Goal: Complete application form

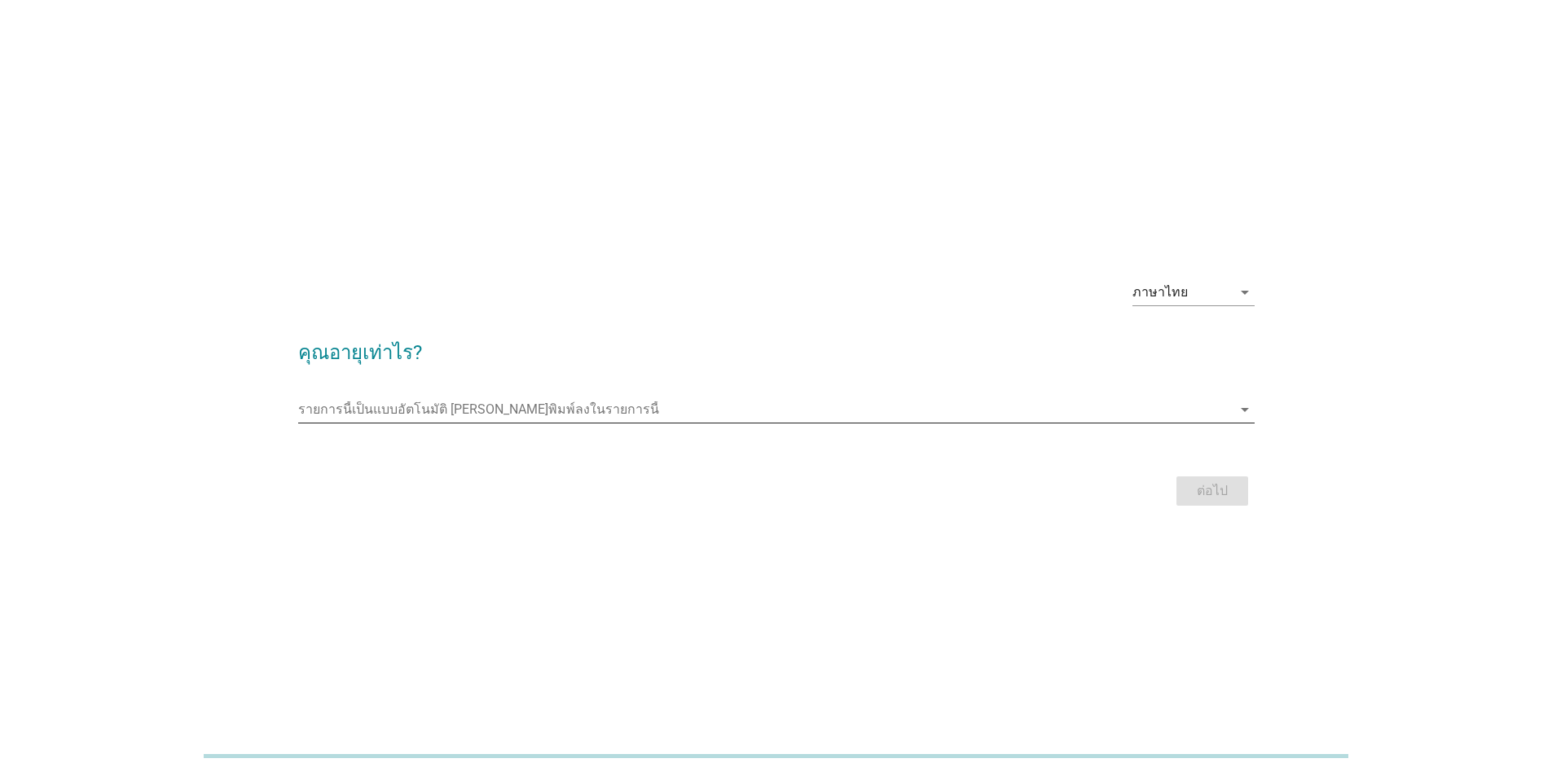
click at [478, 419] on input "รายการนี้เป็นแบบอัตโนมัติ คุณสามารถพิมพ์ลงในรายการนี้" at bounding box center [764, 410] width 933 height 26
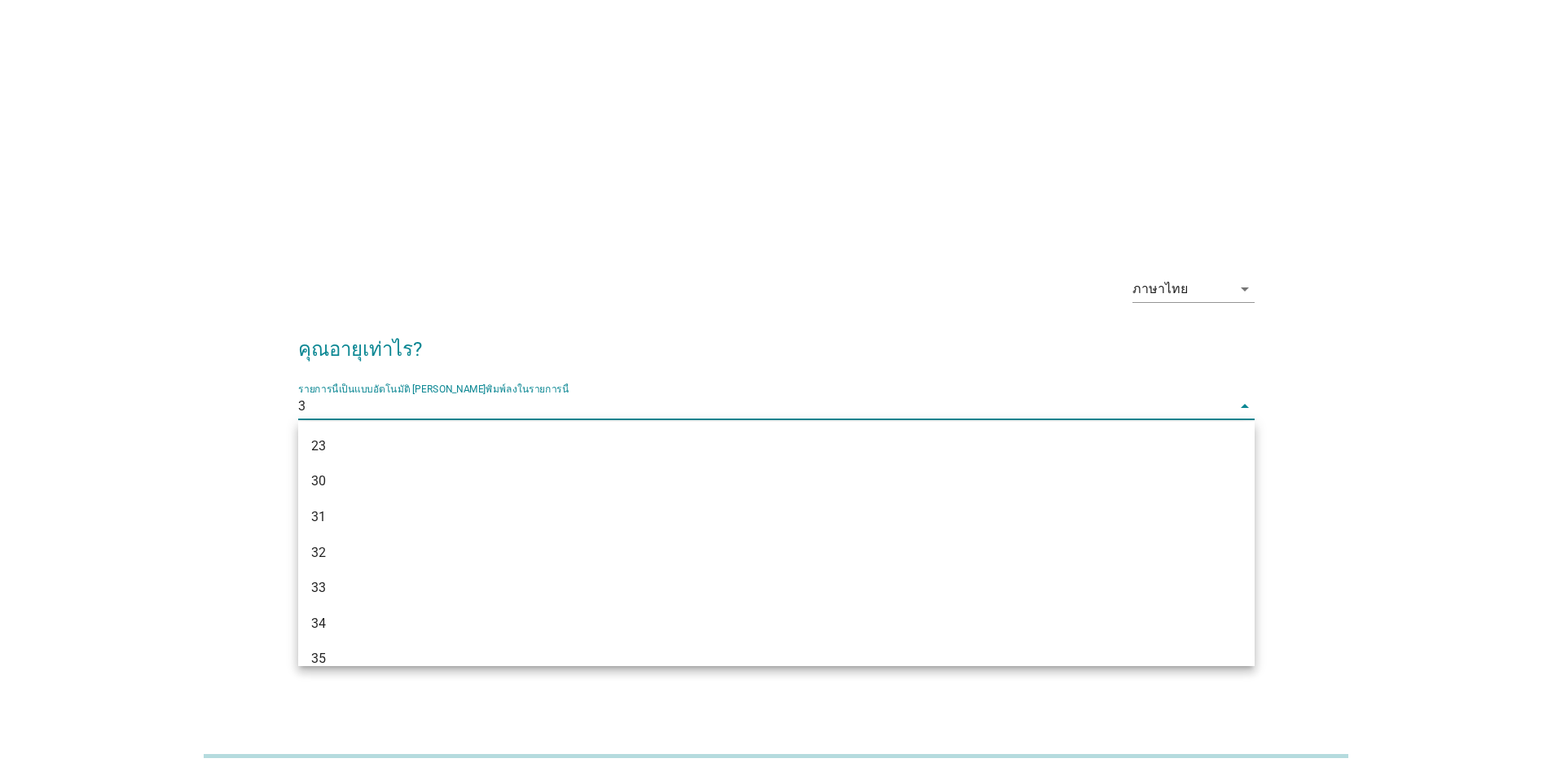
type input "39"
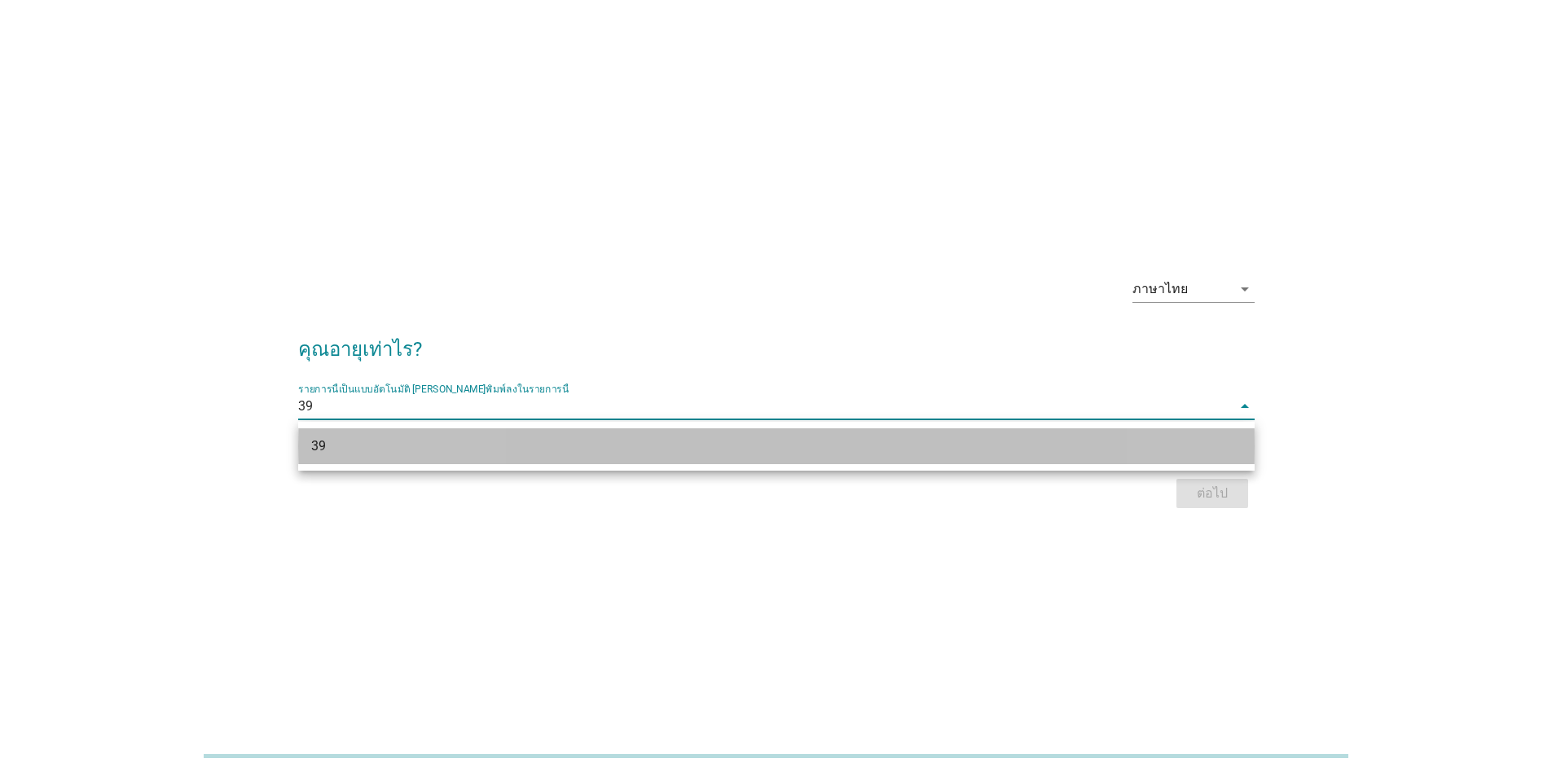
click at [484, 460] on div "39" at bounding box center [776, 446] width 956 height 36
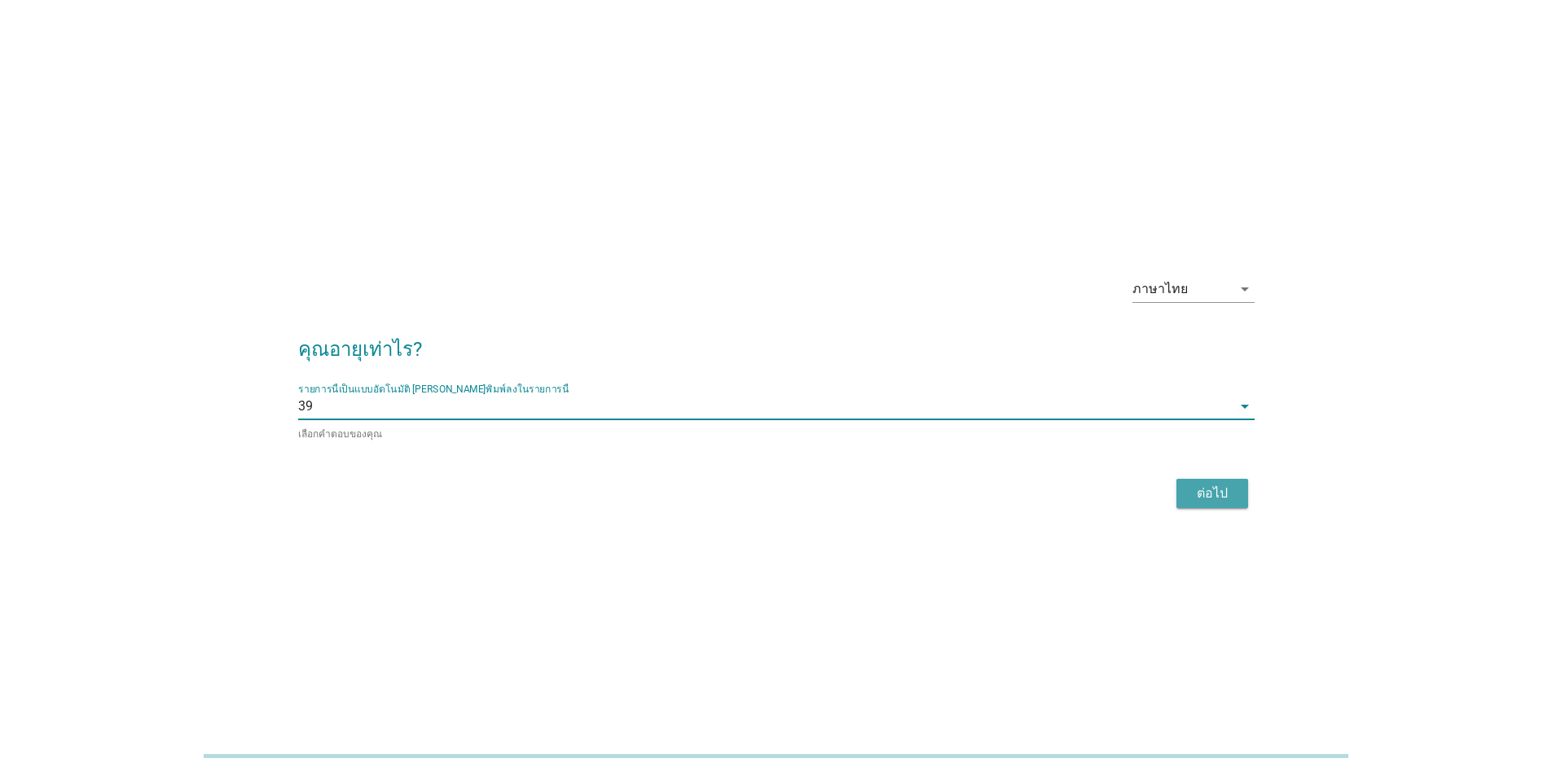
click at [1225, 480] on button "ต่อไป" at bounding box center [1212, 493] width 72 height 29
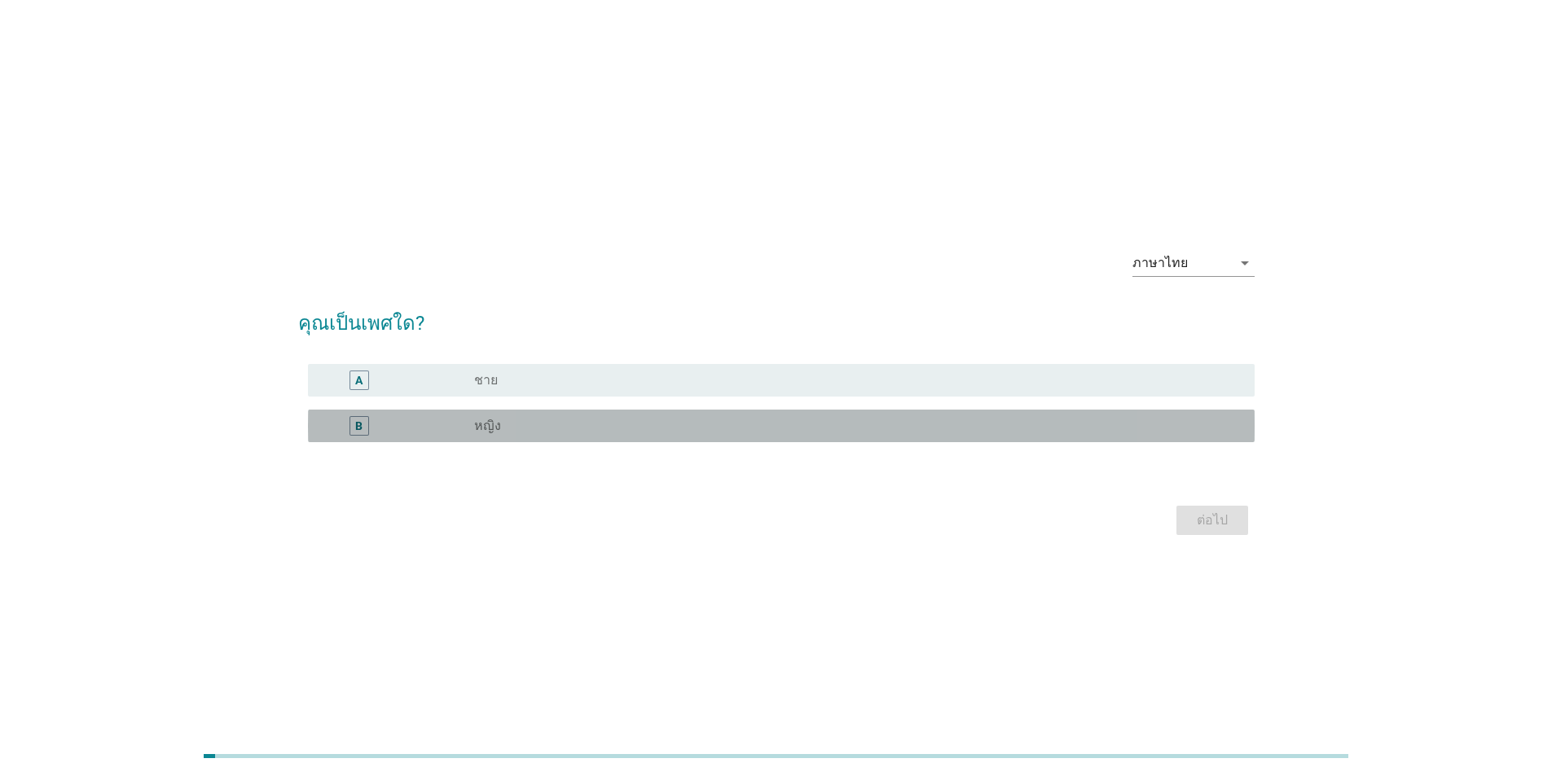
click at [922, 433] on div "radio_button_unchecked หญิง" at bounding box center [851, 426] width 754 height 16
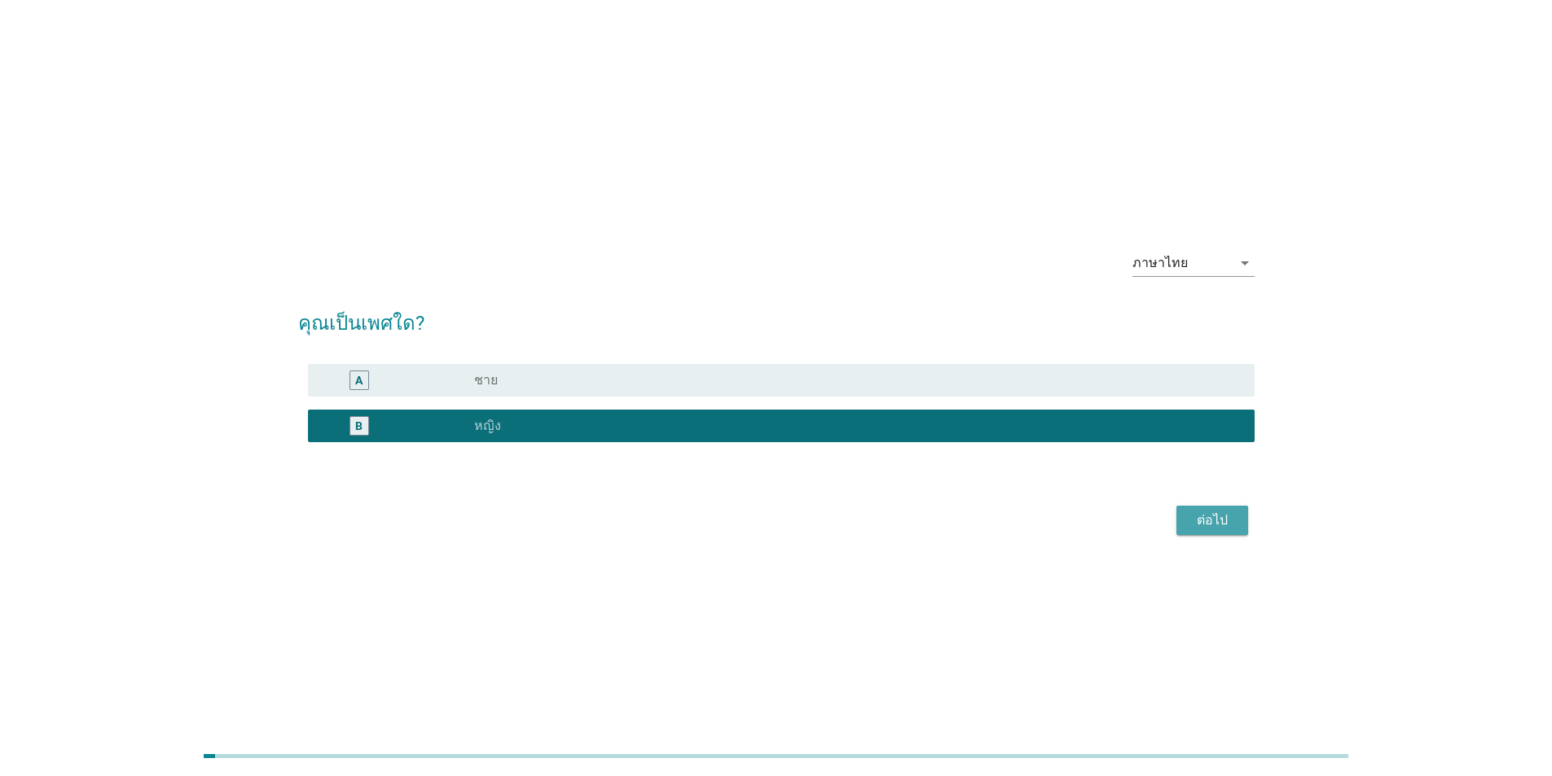
click at [1230, 516] on div "ต่อไป" at bounding box center [1212, 521] width 46 height 20
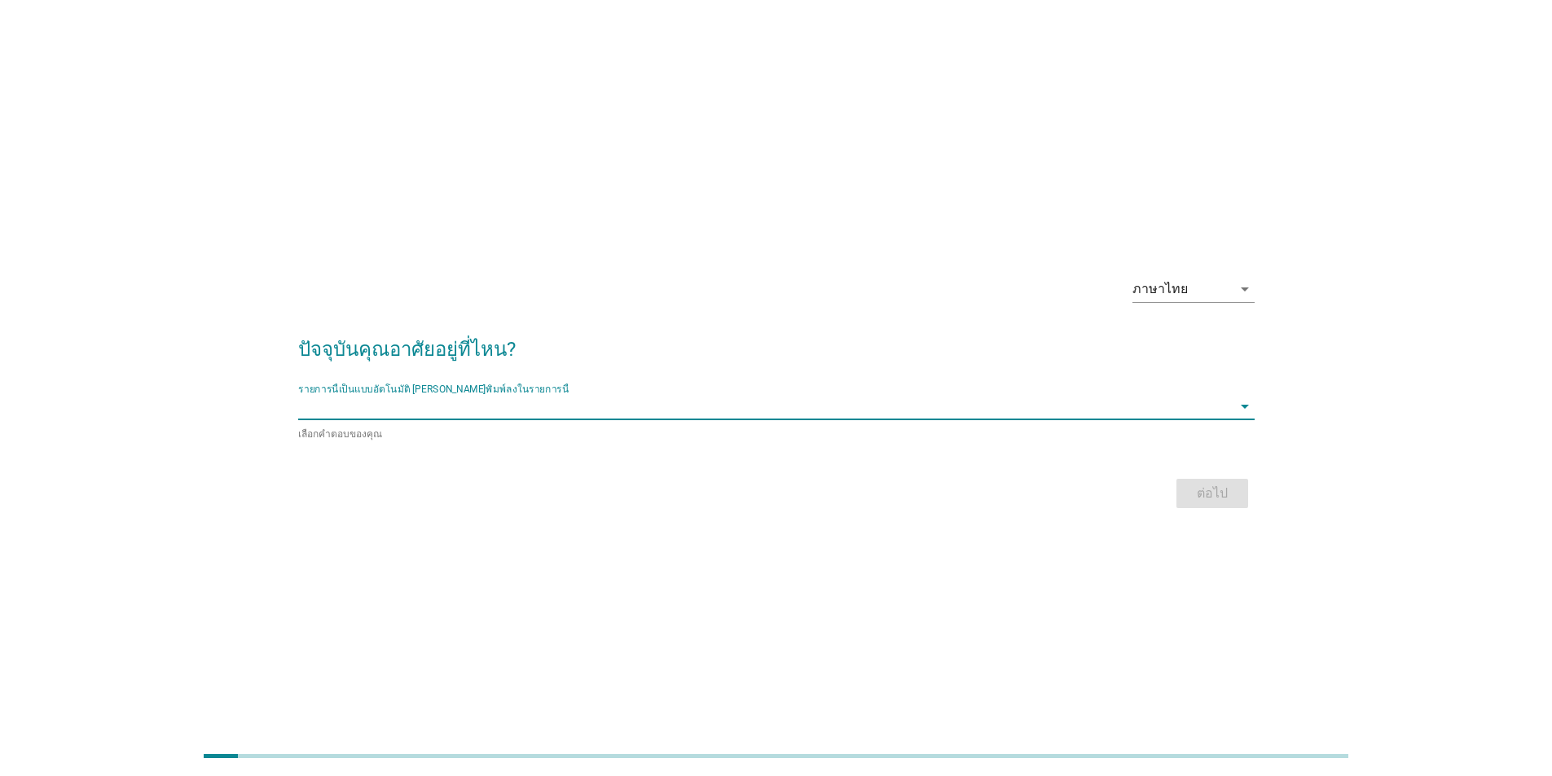
click at [429, 404] on input "รายการนี้เป็นแบบอัตโนมัติ คุณสามารถพิมพ์ลงในรายการนี้" at bounding box center [764, 406] width 933 height 26
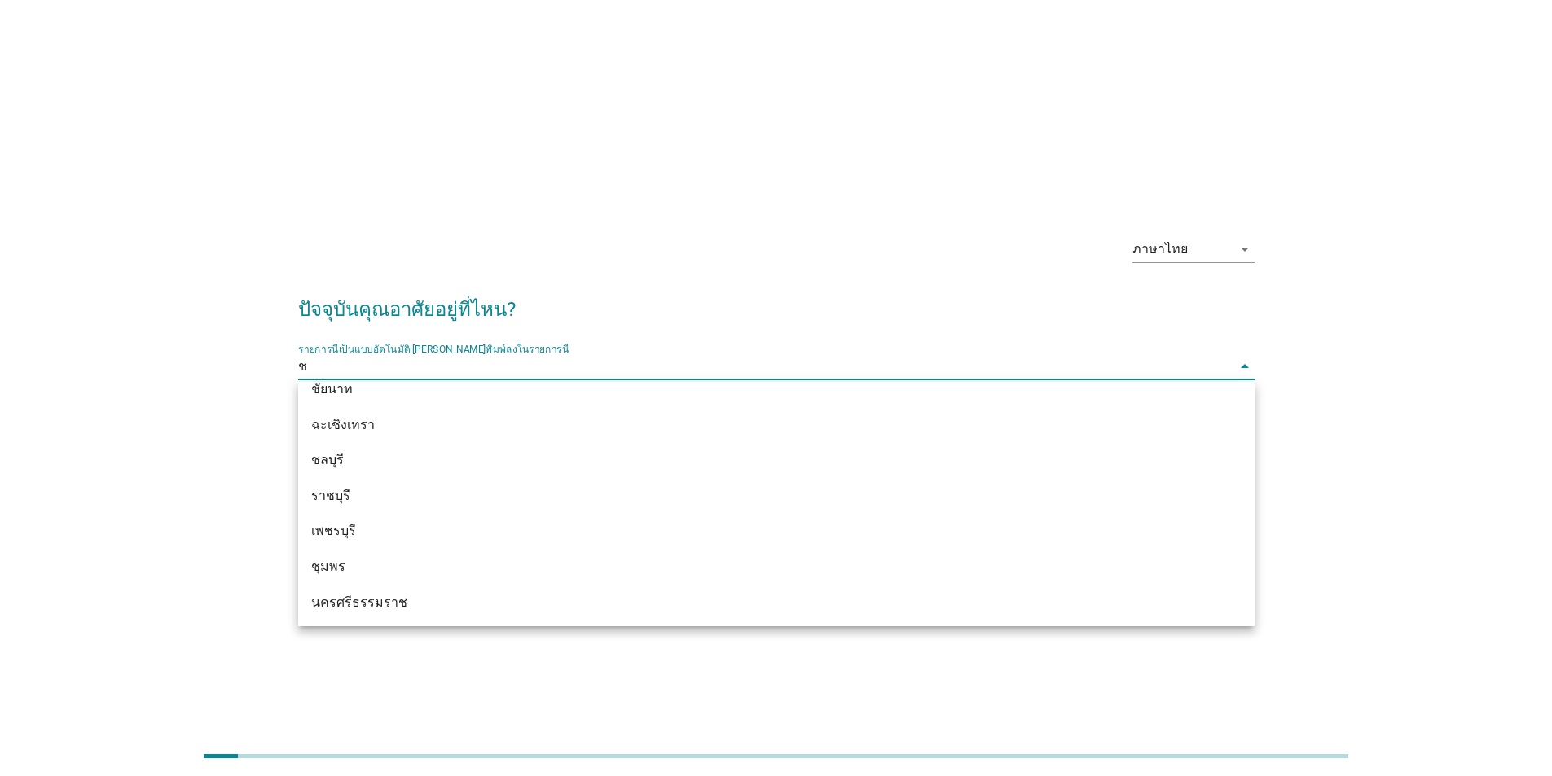
scroll to position [266, 0]
type input "ชล"
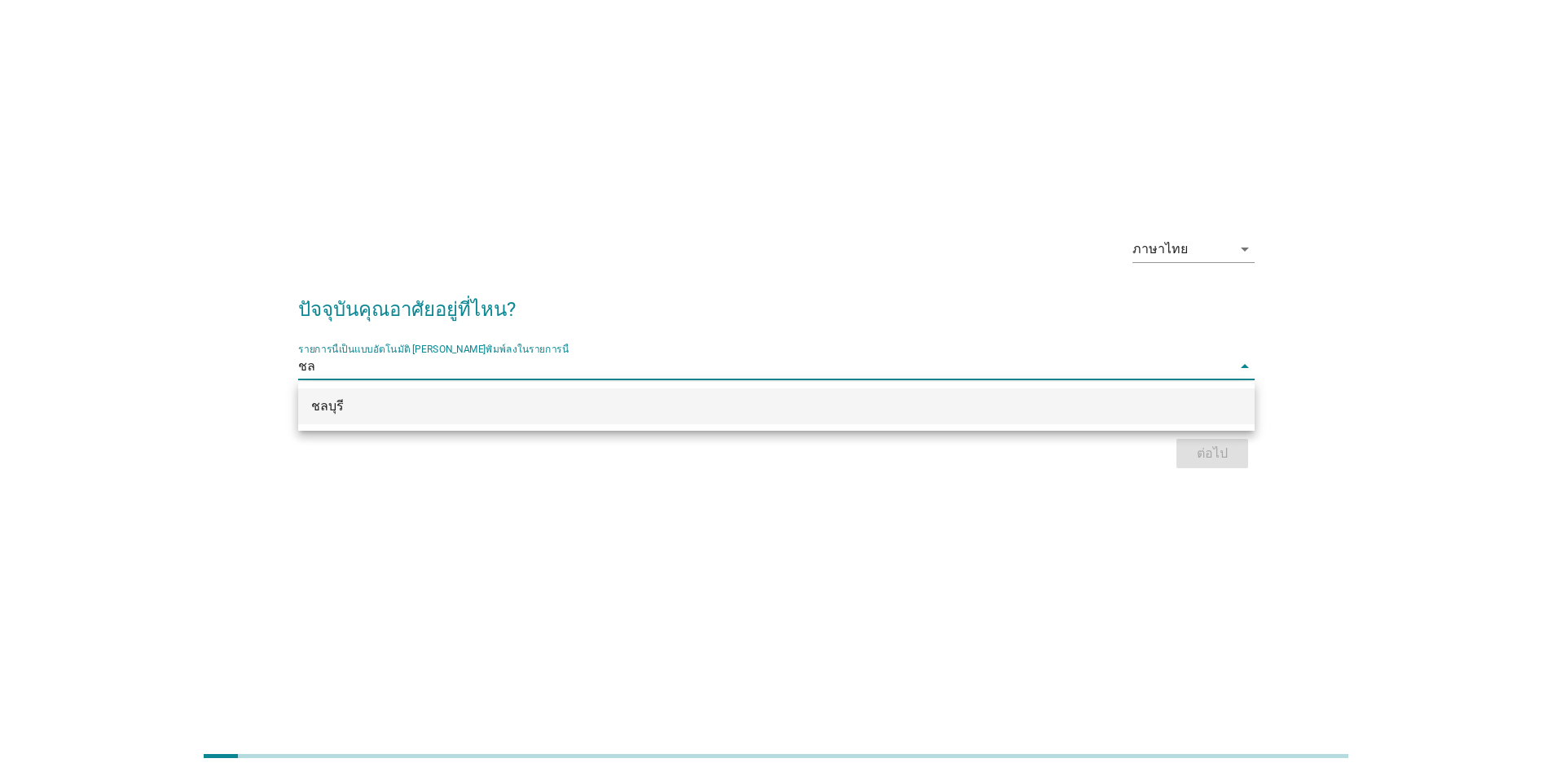
click at [377, 409] on div "ชลบุรี" at bounding box center [737, 407] width 853 height 20
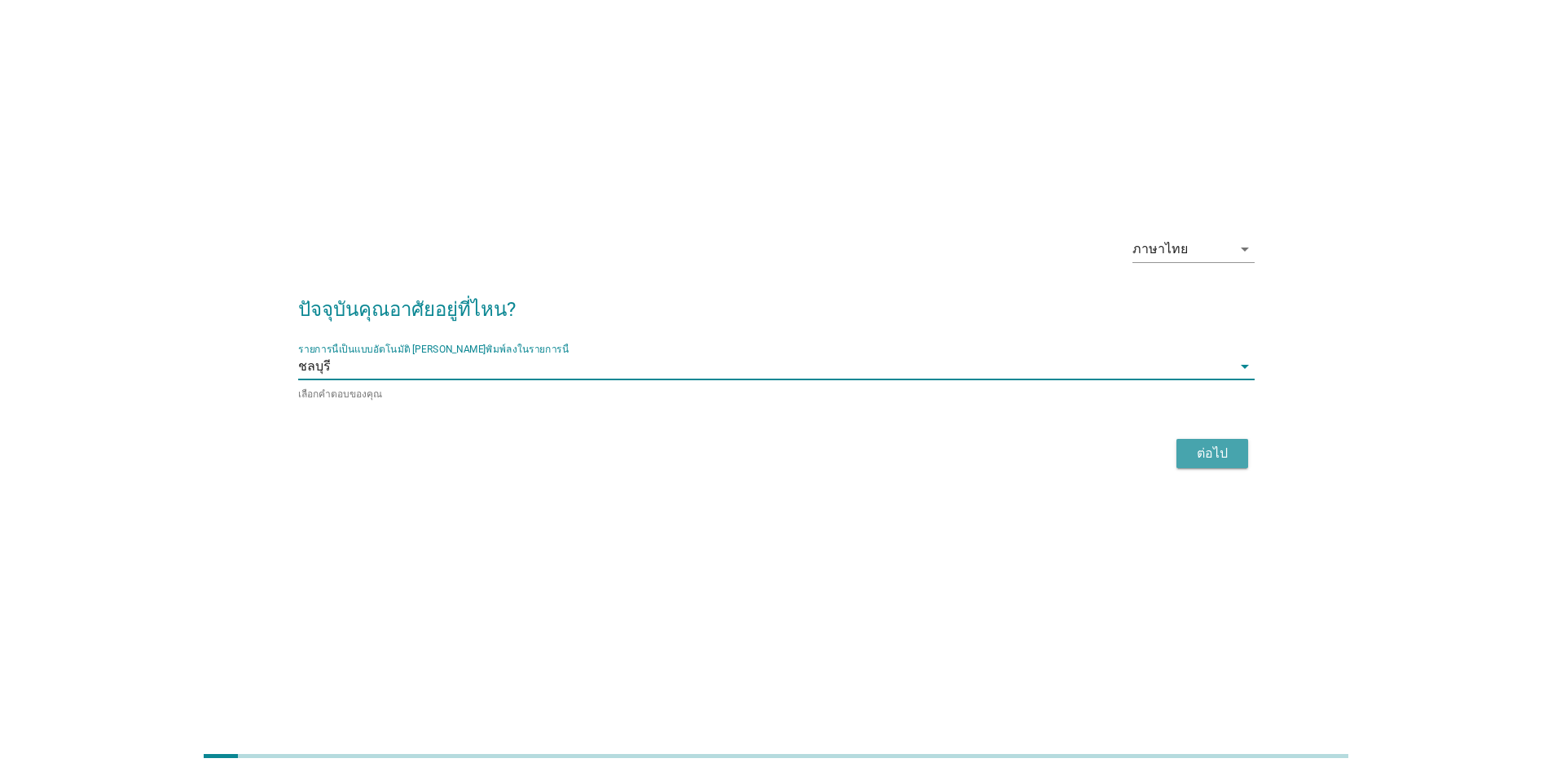
click at [1225, 454] on div "ต่อไป" at bounding box center [1212, 454] width 46 height 20
